Goal: Task Accomplishment & Management: Complete application form

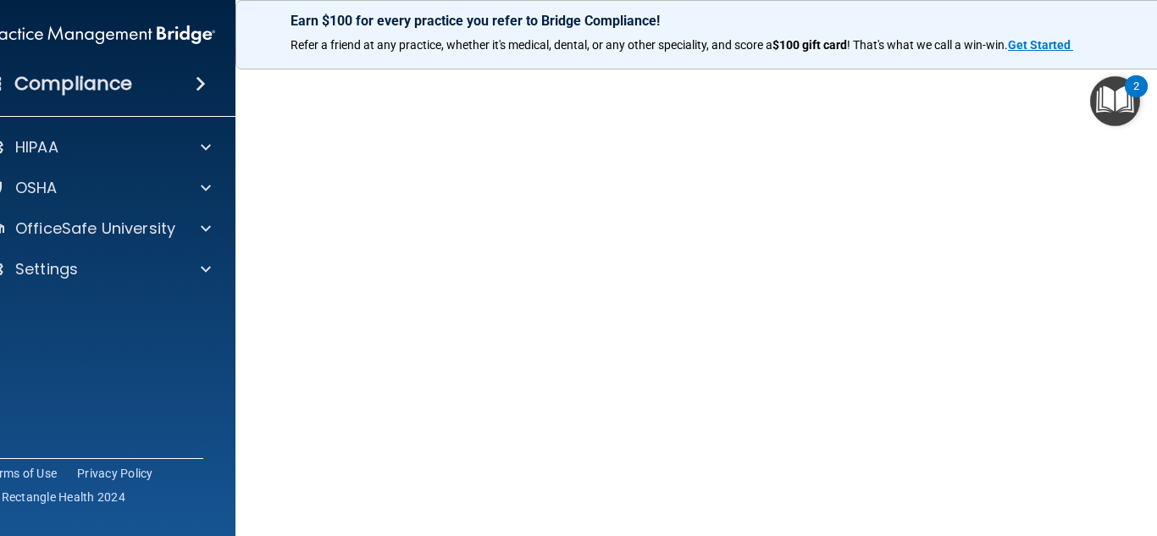
scroll to position [101, 0]
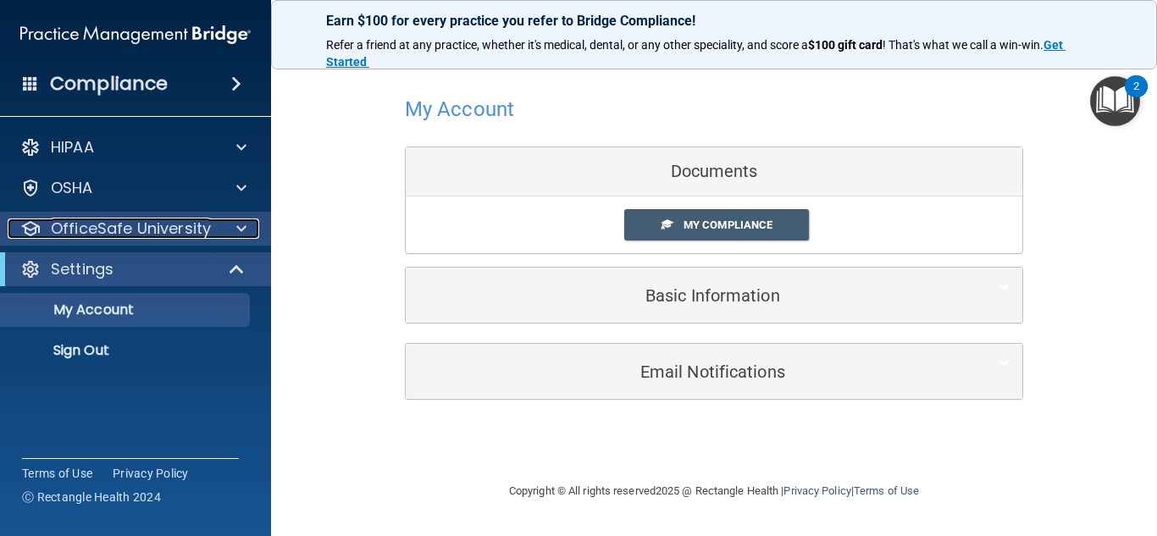
click at [124, 231] on p "OfficeSafe University" at bounding box center [131, 229] width 160 height 20
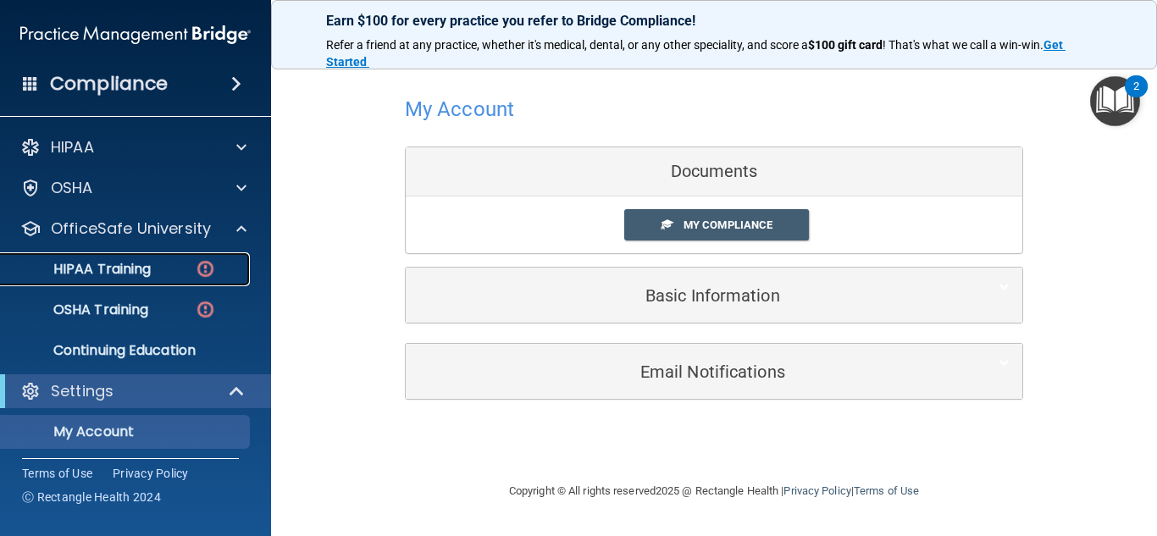
click at [153, 269] on div "HIPAA Training" at bounding box center [126, 269] width 231 height 17
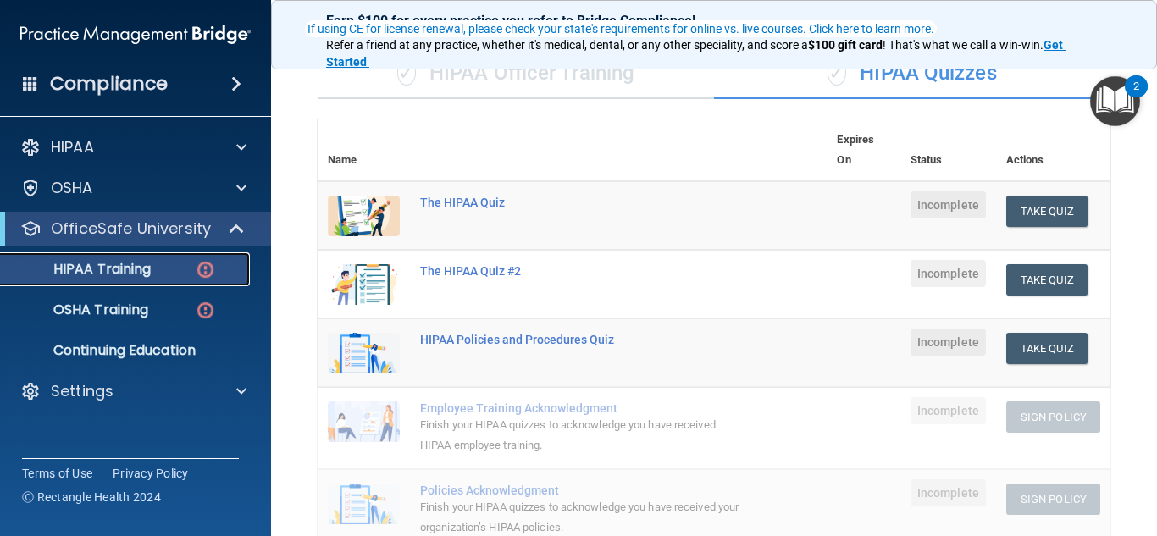
scroll to position [147, 0]
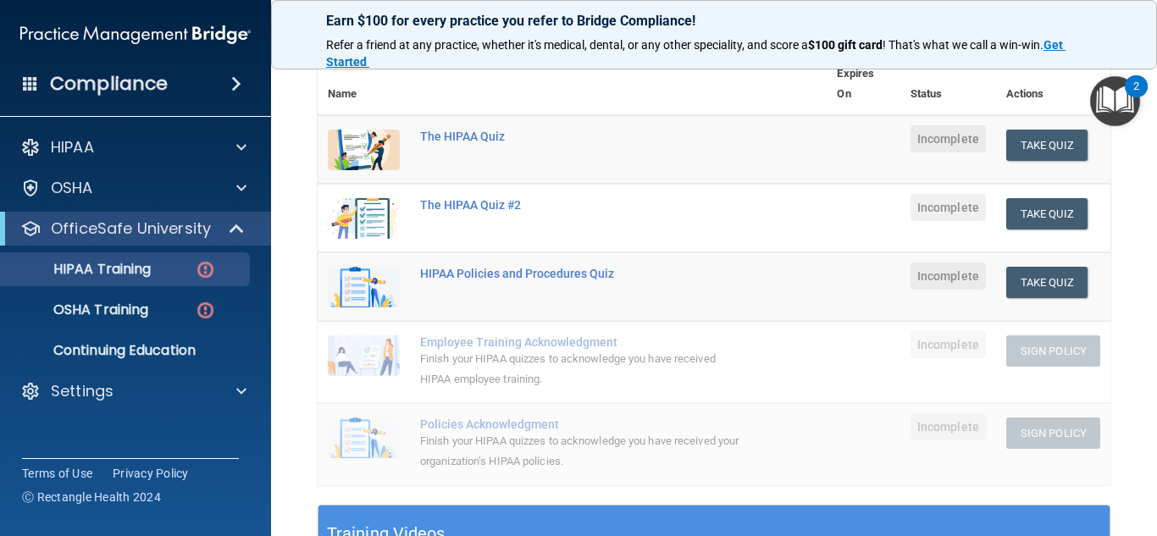
scroll to position [206, 0]
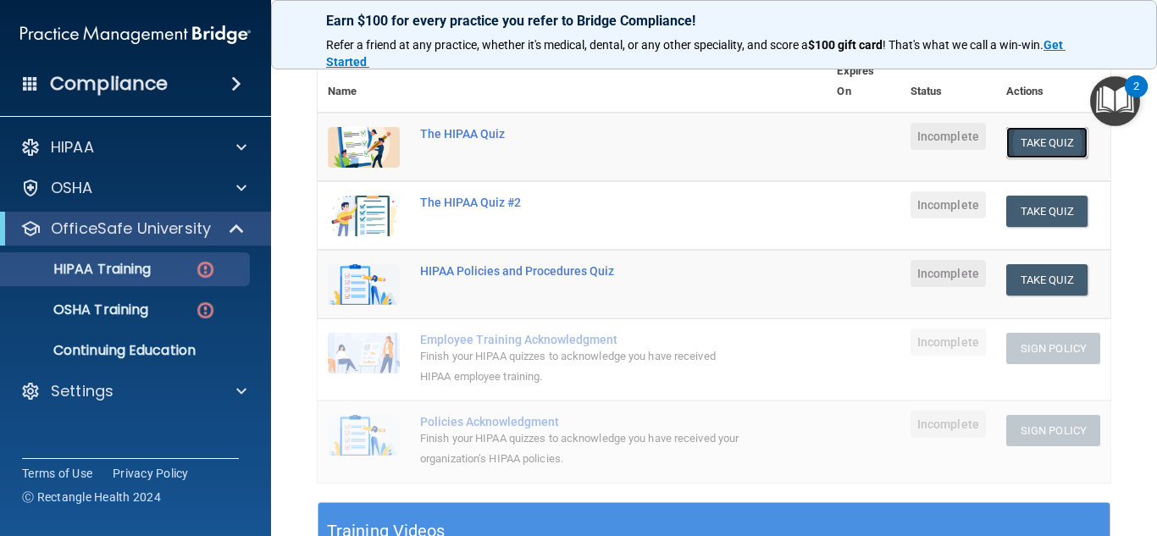
click at [1034, 144] on button "Take Quiz" at bounding box center [1047, 142] width 81 height 31
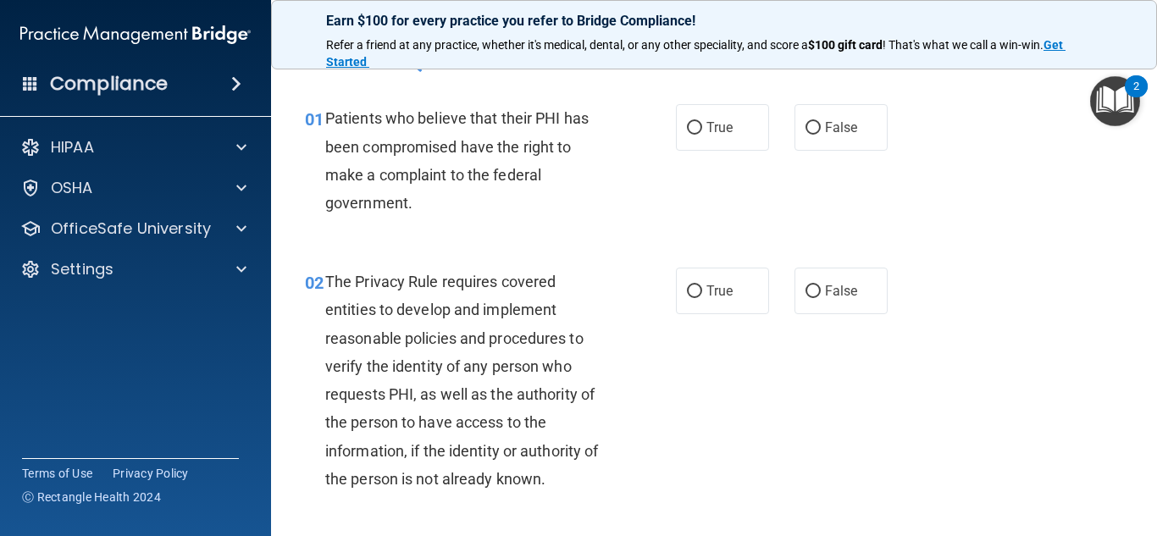
scroll to position [48, 0]
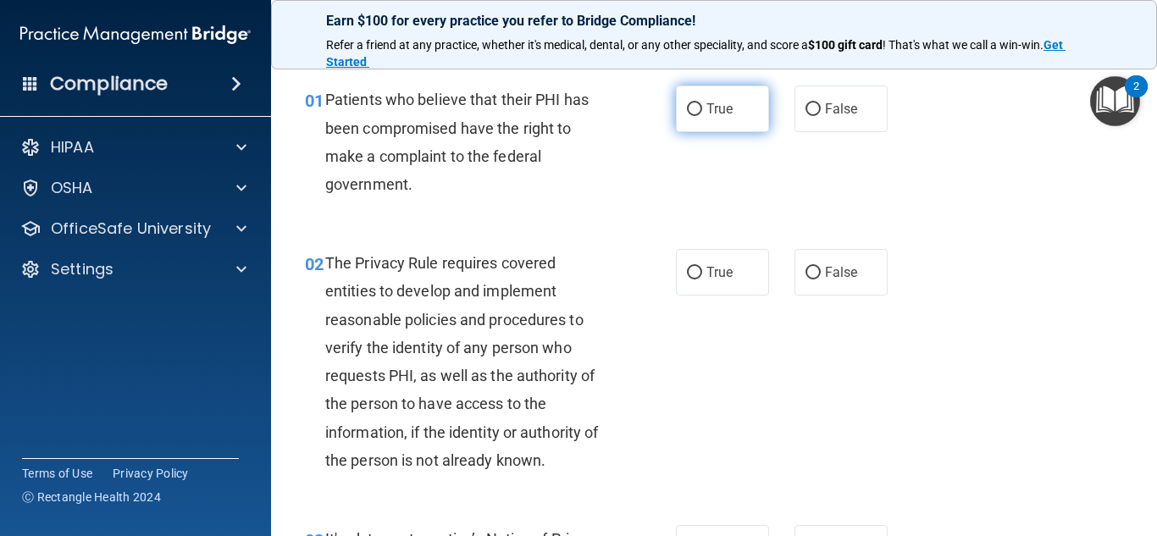
click at [691, 112] on input "True" at bounding box center [694, 109] width 15 height 13
radio input "true"
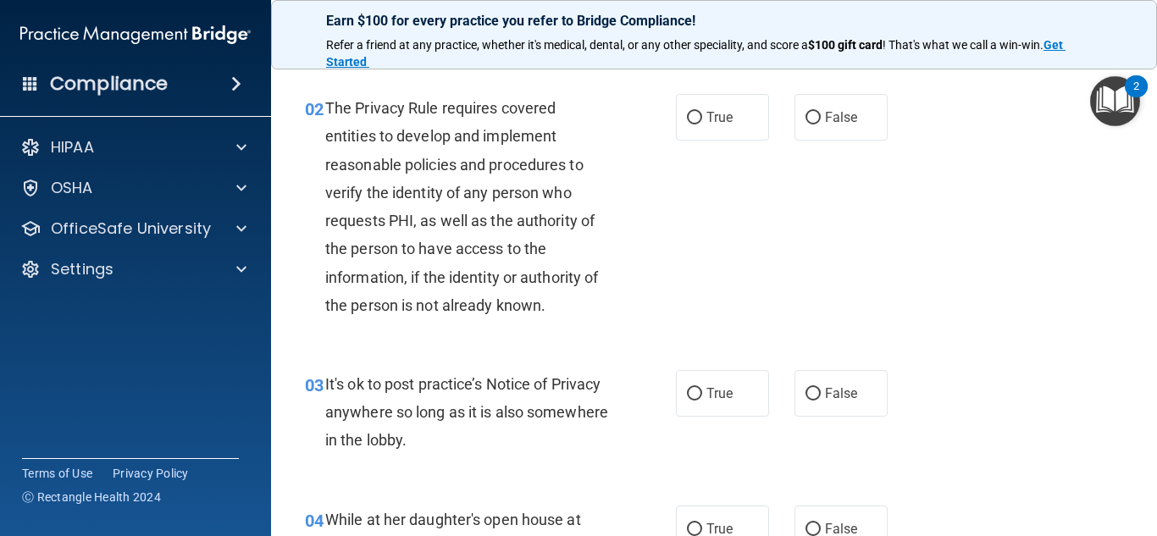
scroll to position [213, 0]
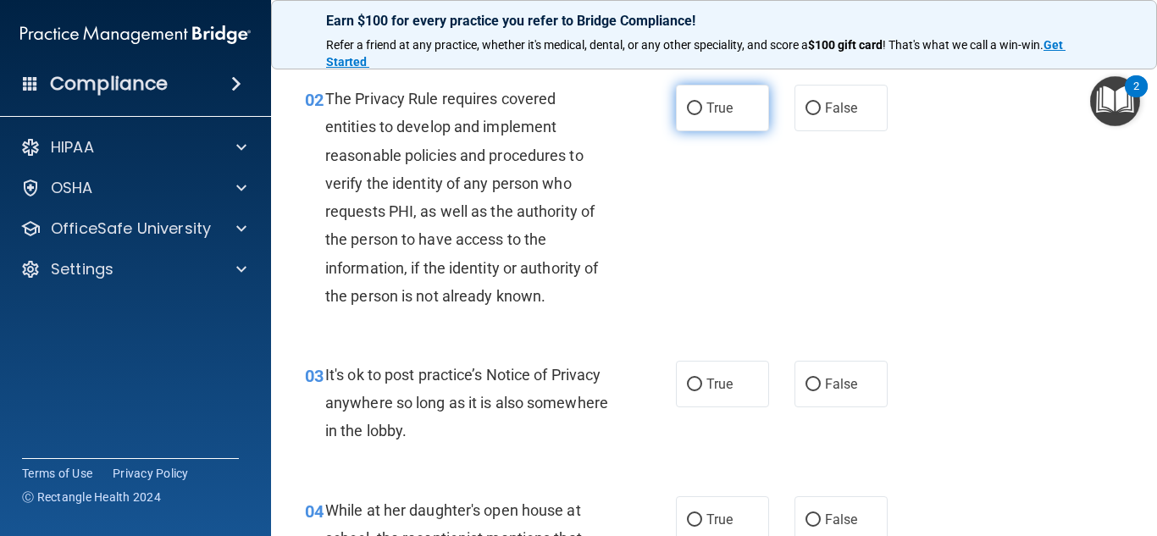
click at [707, 102] on span "True" at bounding box center [720, 108] width 26 height 16
click at [702, 103] on input "True" at bounding box center [694, 109] width 15 height 13
radio input "true"
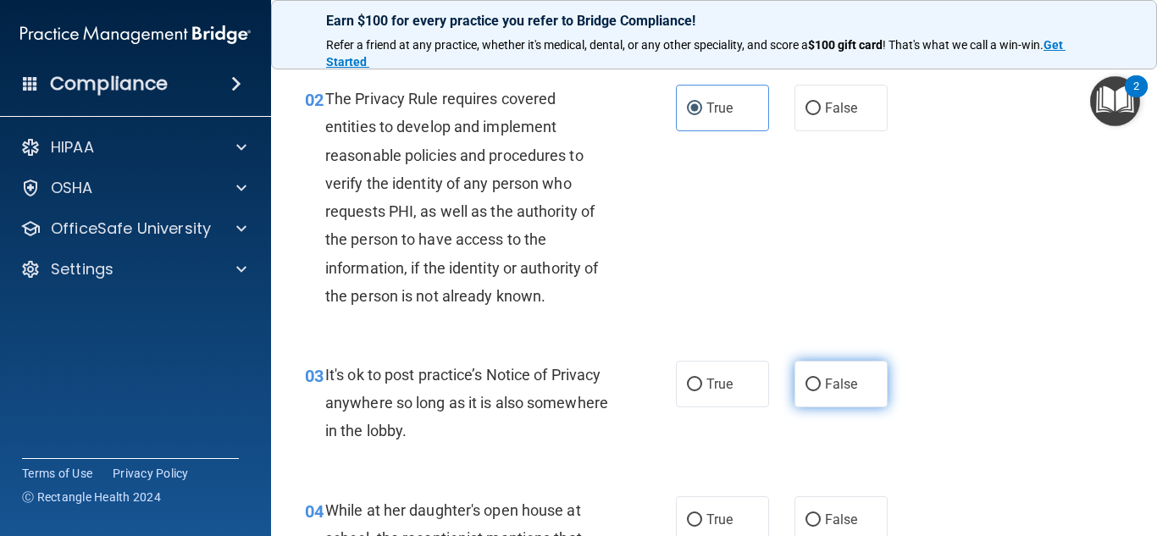
click at [795, 385] on label "False" at bounding box center [841, 384] width 93 height 47
click at [806, 385] on input "False" at bounding box center [813, 385] width 15 height 13
radio input "true"
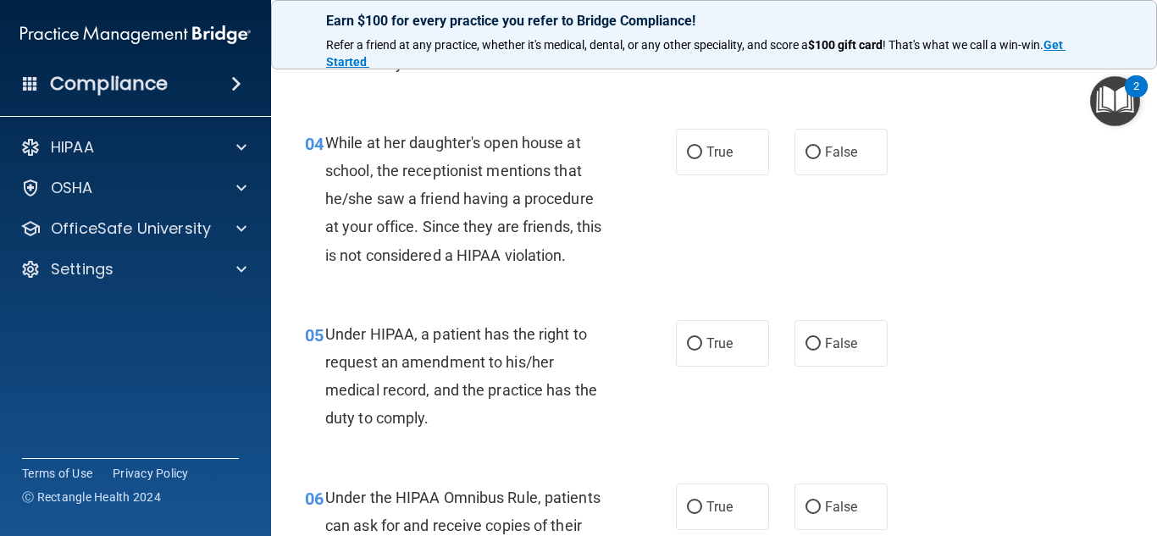
scroll to position [590, 0]
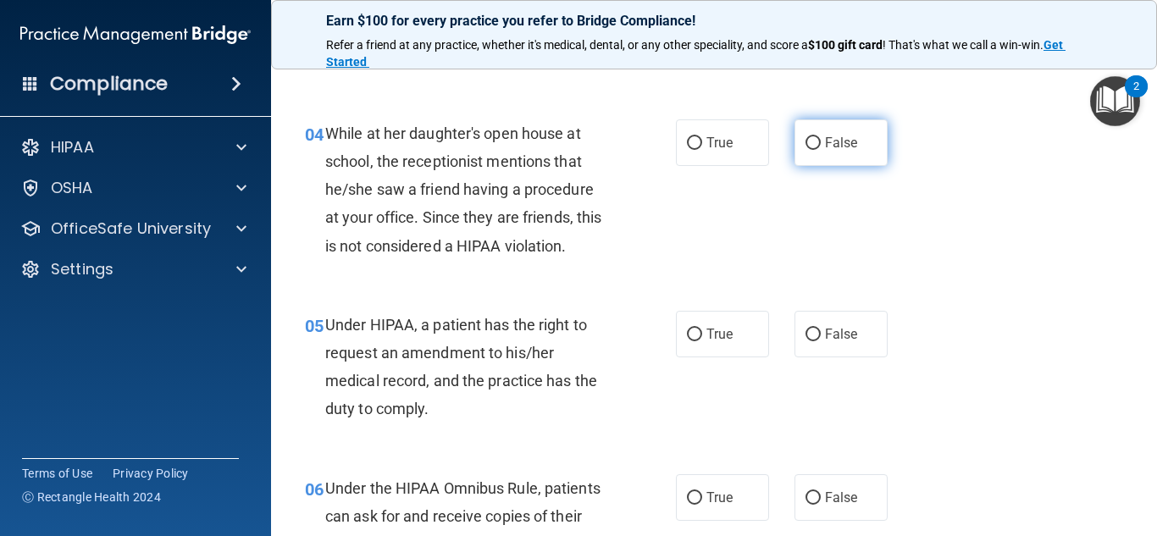
click at [817, 148] on label "False" at bounding box center [841, 142] width 93 height 47
click at [817, 148] on input "False" at bounding box center [813, 143] width 15 height 13
radio input "true"
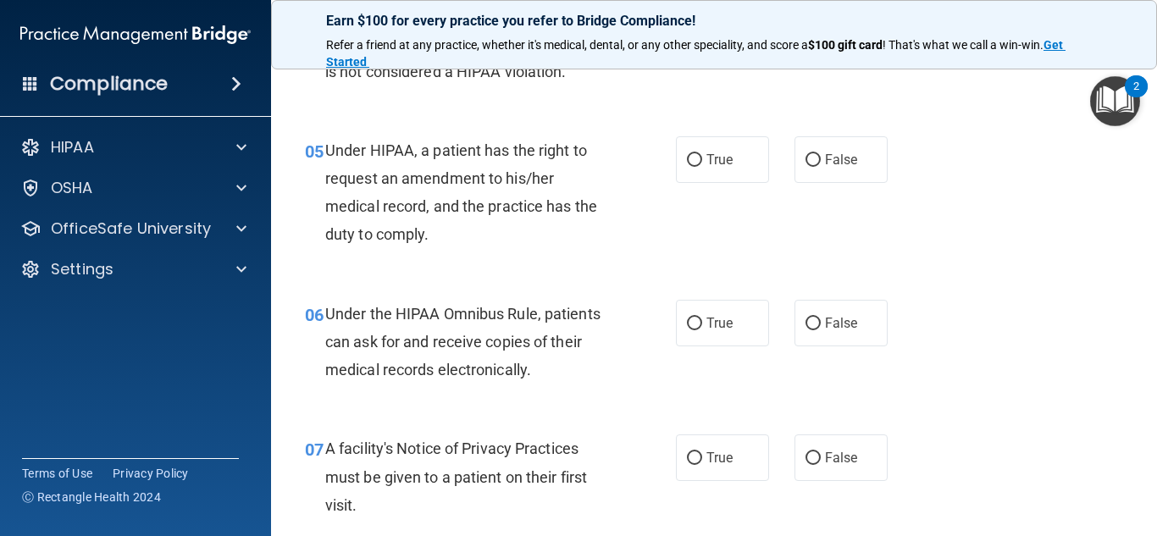
scroll to position [774, 0]
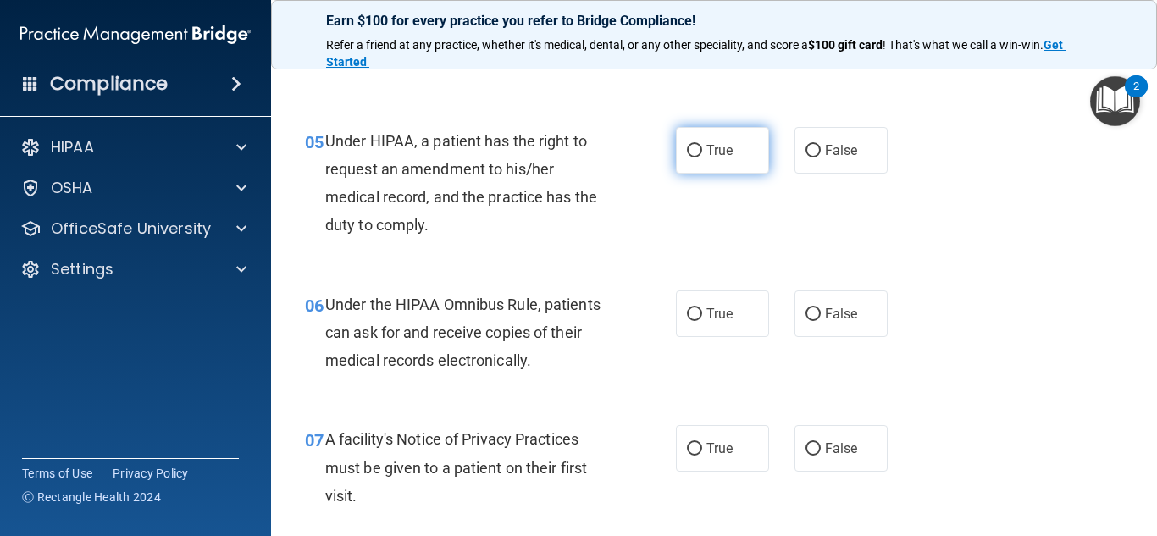
click at [719, 139] on label "True" at bounding box center [722, 150] width 93 height 47
click at [702, 145] on input "True" at bounding box center [694, 151] width 15 height 13
radio input "true"
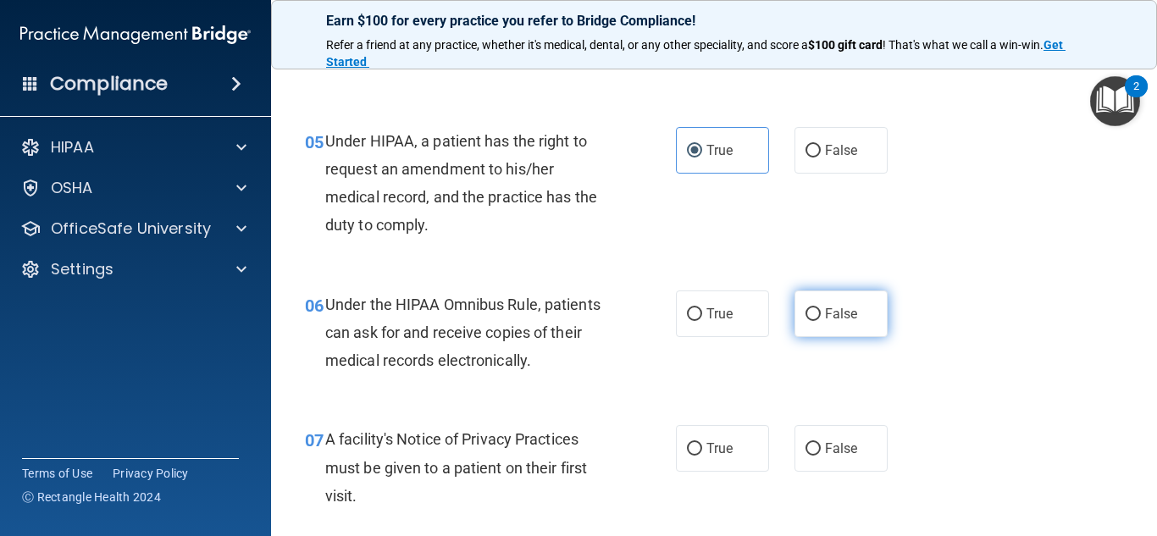
click at [835, 308] on span "False" at bounding box center [841, 314] width 33 height 16
click at [821, 308] on input "False" at bounding box center [813, 314] width 15 height 13
radio input "true"
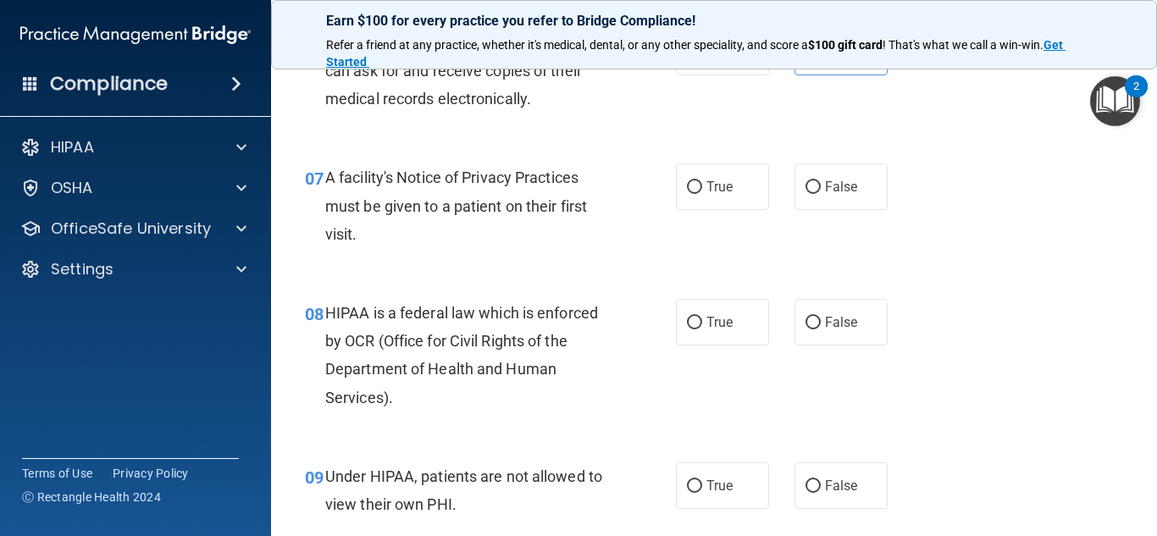
scroll to position [1064, 0]
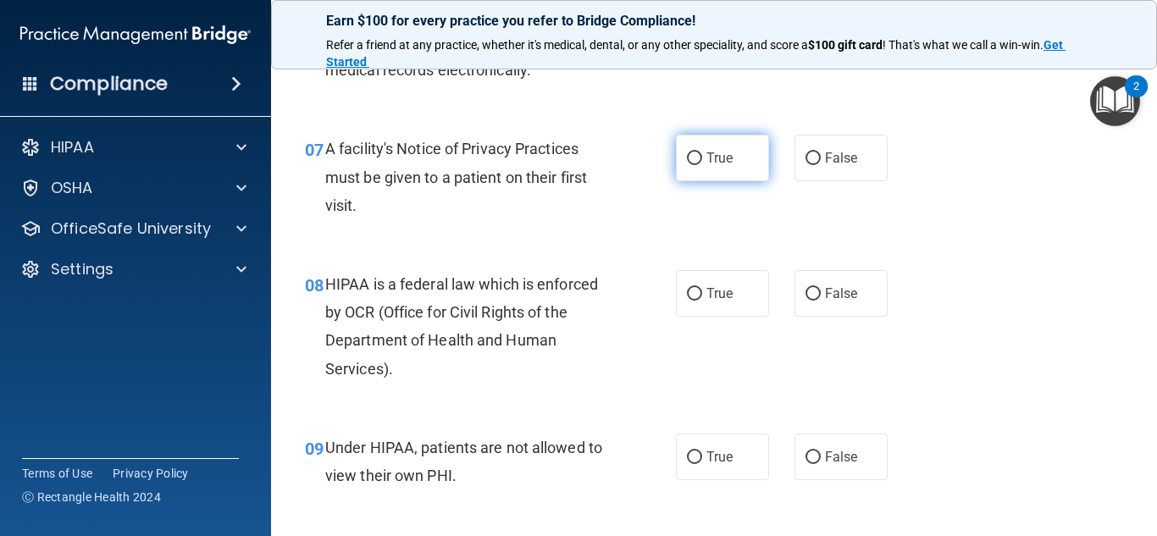
click at [718, 165] on span "True" at bounding box center [720, 158] width 26 height 16
click at [702, 165] on input "True" at bounding box center [694, 159] width 15 height 13
radio input "true"
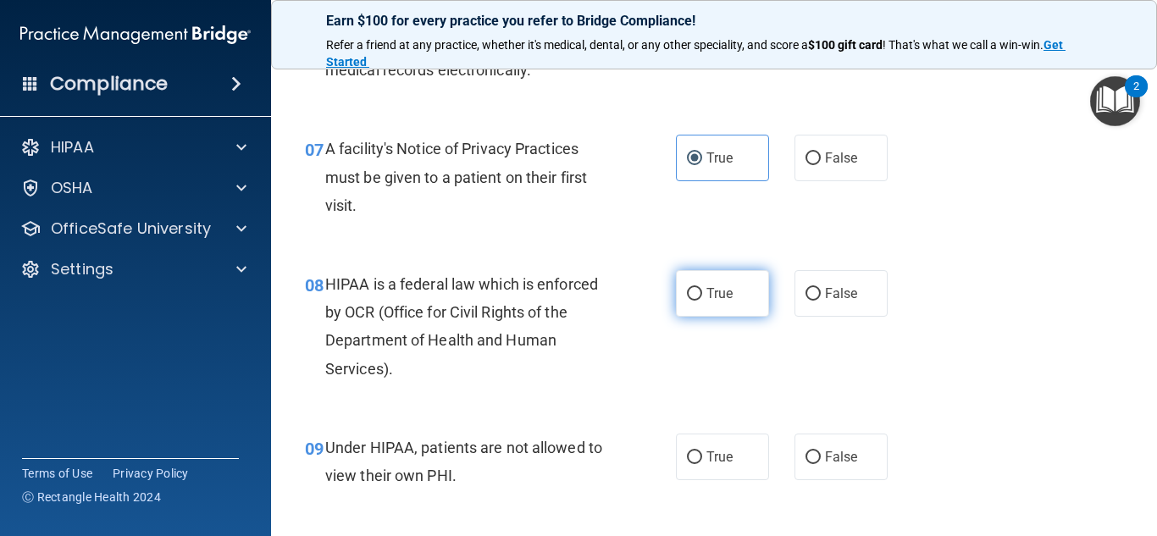
click at [723, 296] on span "True" at bounding box center [720, 294] width 26 height 16
click at [702, 296] on input "True" at bounding box center [694, 294] width 15 height 13
radio input "true"
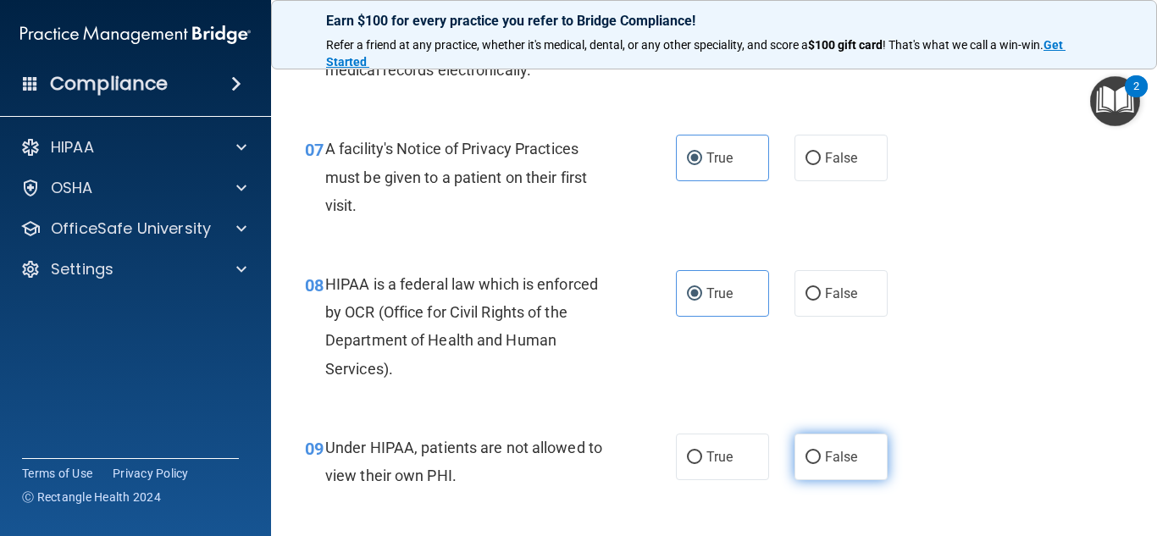
click at [812, 449] on label "False" at bounding box center [841, 457] width 93 height 47
click at [812, 452] on input "False" at bounding box center [813, 458] width 15 height 13
radio input "true"
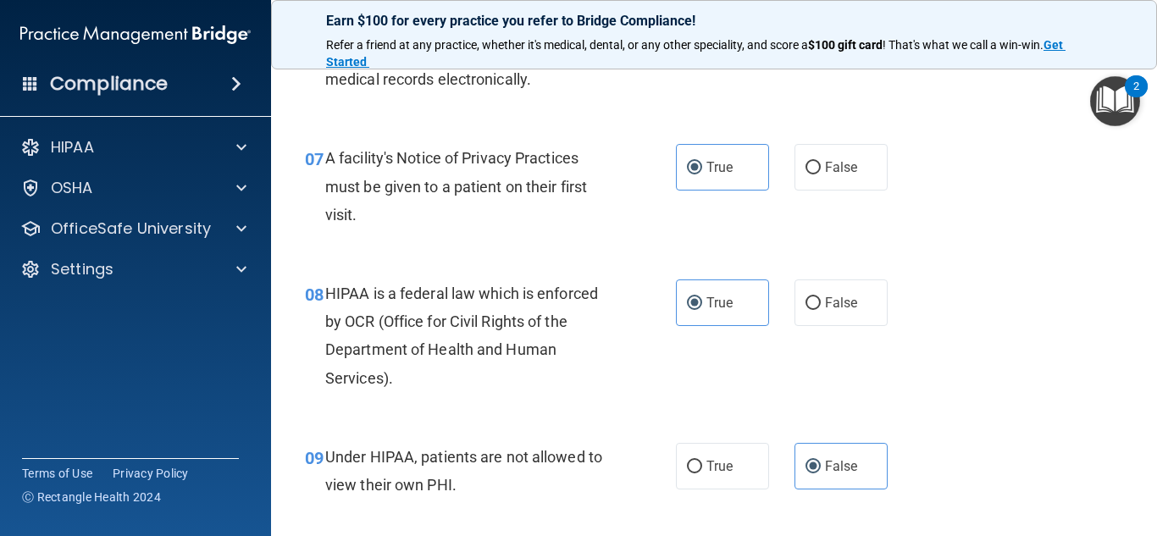
scroll to position [1035, 0]
